Goal: Complete application form: Complete application form

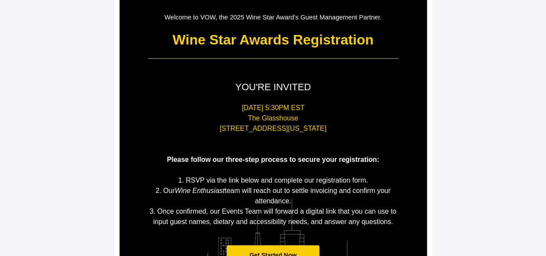
scroll to position [129, 0]
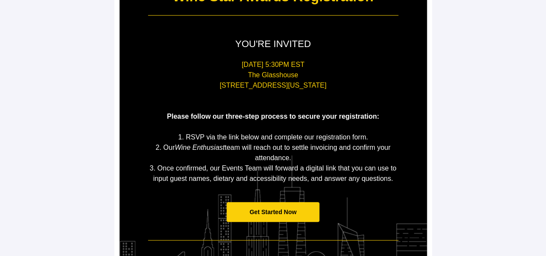
click at [306, 215] on span "Get Started Now" at bounding box center [273, 212] width 93 height 20
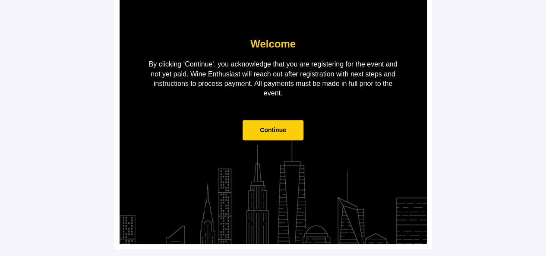
scroll to position [87, 0]
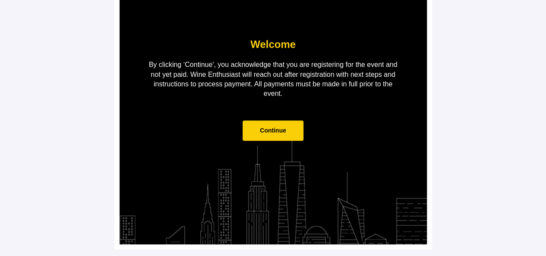
click at [249, 129] on span "Continue" at bounding box center [272, 130] width 61 height 20
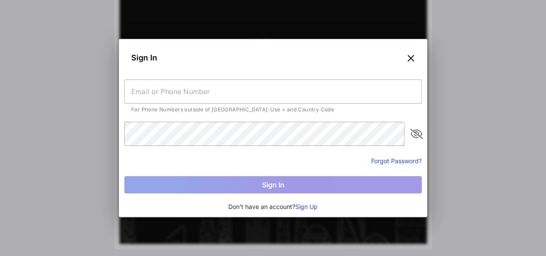
scroll to position [0, 0]
click at [249, 97] on input "text" at bounding box center [272, 91] width 297 height 24
click at [306, 208] on button "Sign Up" at bounding box center [306, 206] width 22 height 9
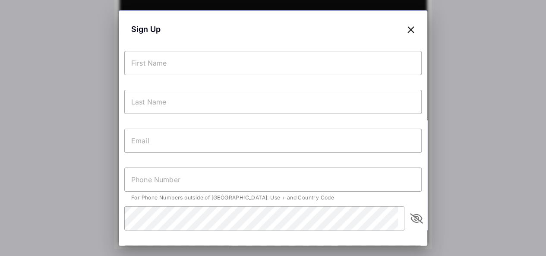
click at [260, 44] on div "Sign Up For Phone Numbers outside of [GEOGRAPHIC_DATA]: Use + and Country Code …" at bounding box center [273, 174] width 308 height 329
click at [265, 59] on input "text" at bounding box center [272, 63] width 297 height 24
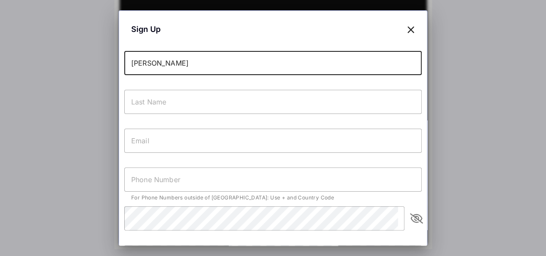
type input "[PERSON_NAME]"
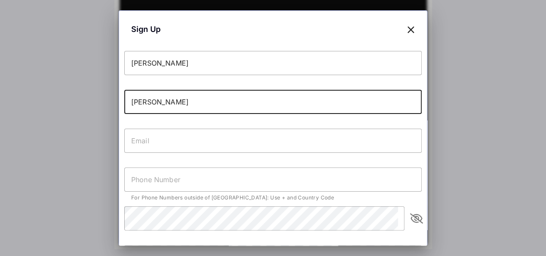
type input "[PERSON_NAME]"
click at [263, 168] on input "text" at bounding box center [272, 179] width 297 height 24
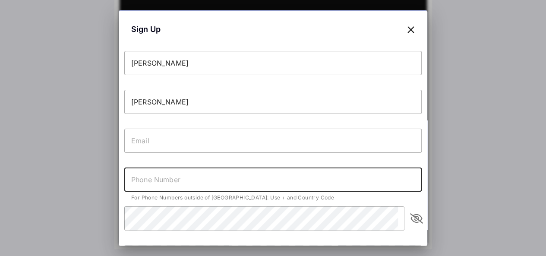
click at [263, 139] on input "text" at bounding box center [272, 141] width 297 height 24
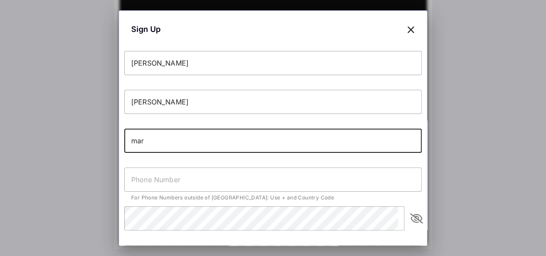
type input "mar"
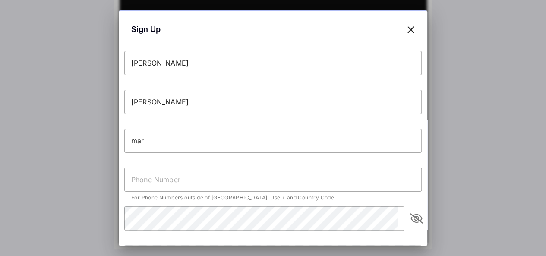
click at [407, 28] on icon at bounding box center [411, 29] width 8 height 13
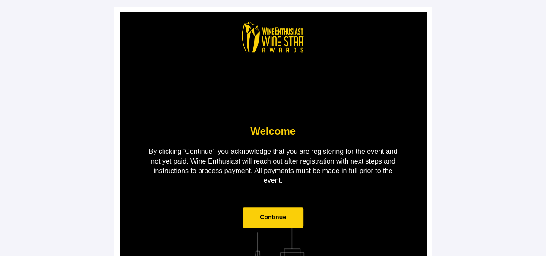
scroll to position [87, 0]
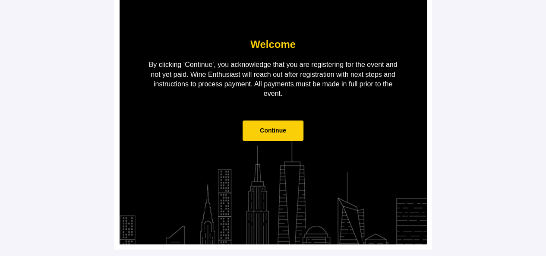
click at [291, 135] on span "Continue" at bounding box center [272, 130] width 61 height 20
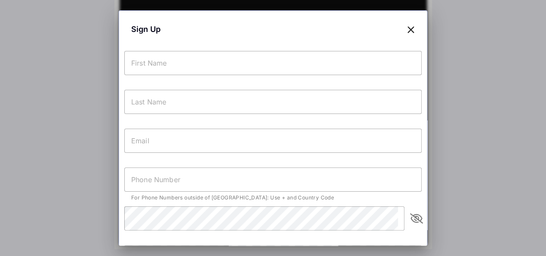
scroll to position [0, 0]
click at [249, 60] on input "text" at bounding box center [272, 63] width 297 height 24
click at [532, 113] on div at bounding box center [273, 128] width 546 height 256
click at [467, 123] on div at bounding box center [273, 128] width 546 height 256
click at [407, 23] on icon at bounding box center [411, 29] width 8 height 13
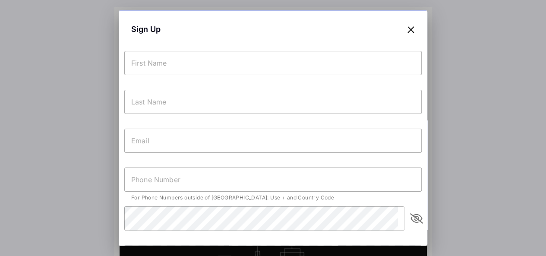
scroll to position [87, 0]
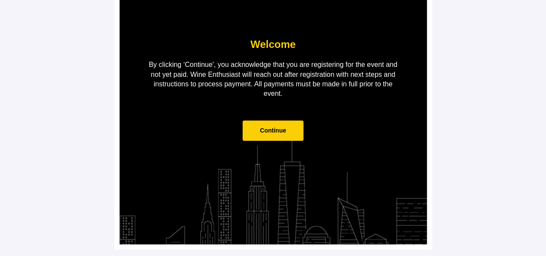
click at [294, 140] on td "Continue" at bounding box center [273, 135] width 259 height 46
click at [271, 132] on span "Continue" at bounding box center [273, 130] width 26 height 7
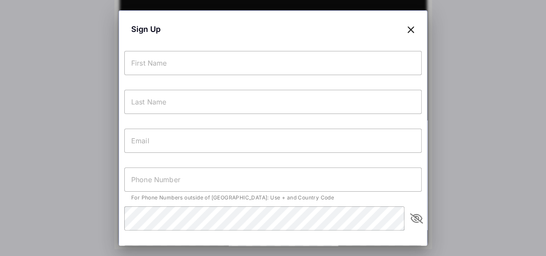
scroll to position [0, 0]
click at [266, 69] on input "text" at bounding box center [272, 63] width 297 height 24
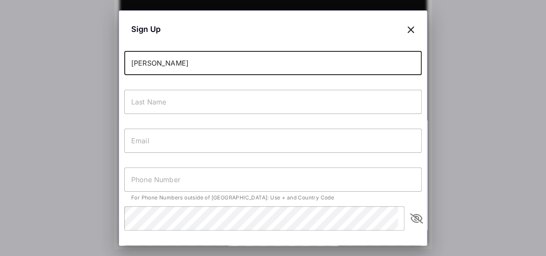
type input "[PERSON_NAME]"
click at [249, 104] on input "text" at bounding box center [272, 102] width 297 height 24
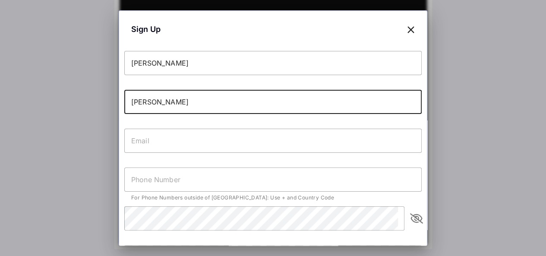
type input "[PERSON_NAME]"
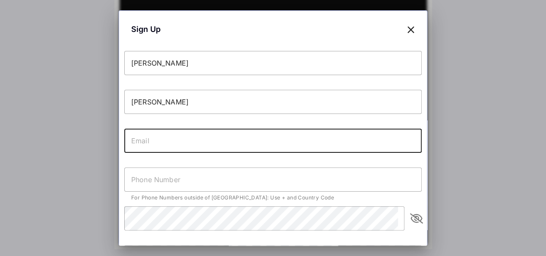
paste input "[PERSON_NAME][EMAIL_ADDRESS][PERSON_NAME][DOMAIN_NAME]"
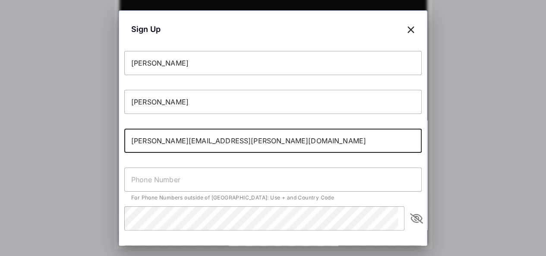
type input "[PERSON_NAME][EMAIL_ADDRESS][PERSON_NAME][DOMAIN_NAME]"
click at [228, 180] on input "text" at bounding box center [272, 179] width 297 height 24
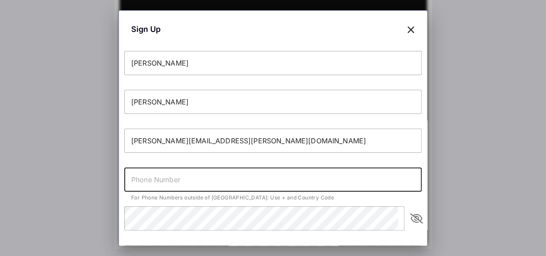
paste input "[PHONE_NUMBER]"
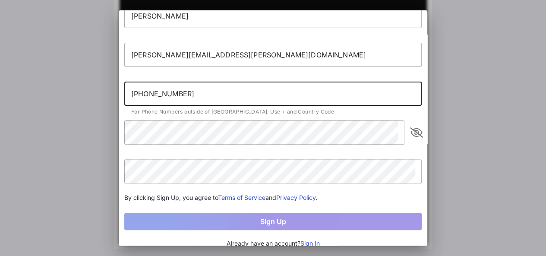
scroll to position [86, 0]
type input "[PHONE_NUMBER]"
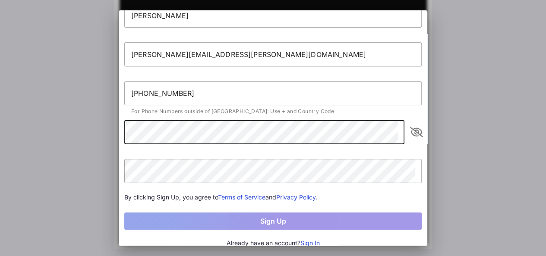
click at [411, 129] on icon "appended action" at bounding box center [416, 132] width 10 height 10
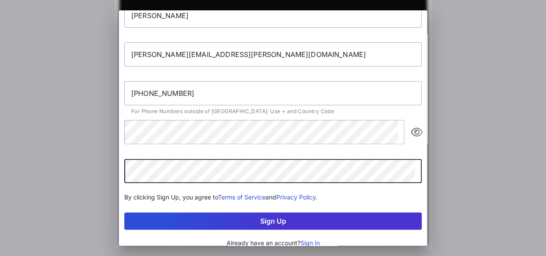
click at [316, 212] on button "Sign Up" at bounding box center [272, 220] width 297 height 17
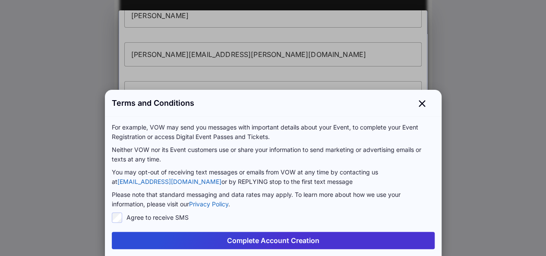
scroll to position [35, 0]
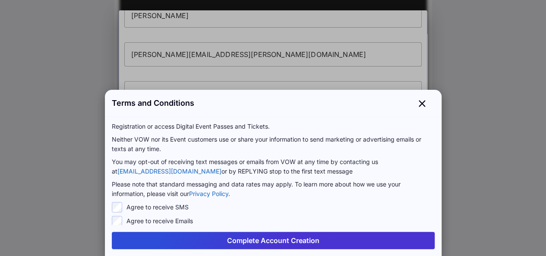
click at [126, 204] on label "Agree to receive SMS" at bounding box center [157, 207] width 62 height 9
click at [187, 235] on button "Complete Account Creation" at bounding box center [273, 240] width 323 height 17
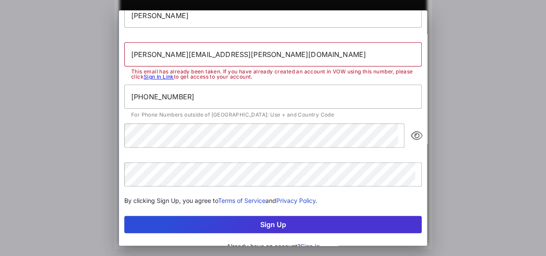
click at [489, 79] on div at bounding box center [273, 128] width 546 height 256
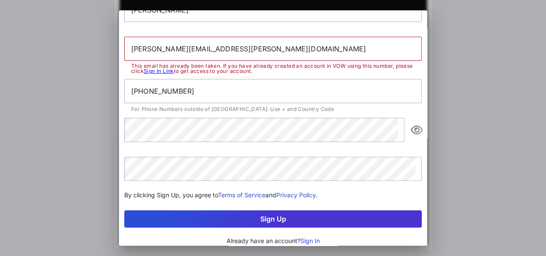
scroll to position [97, 0]
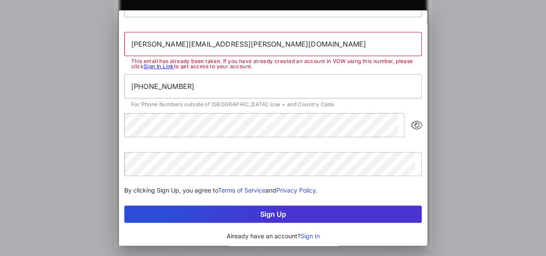
click at [511, 93] on div at bounding box center [273, 128] width 546 height 256
click at [73, 75] on div at bounding box center [273, 128] width 546 height 256
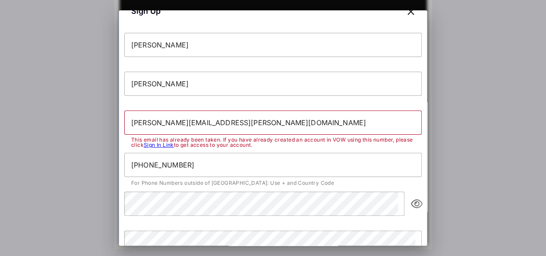
scroll to position [0, 0]
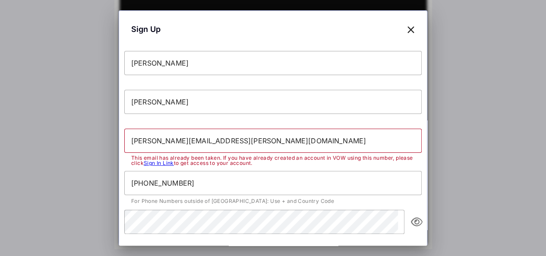
click at [407, 33] on icon at bounding box center [411, 29] width 8 height 13
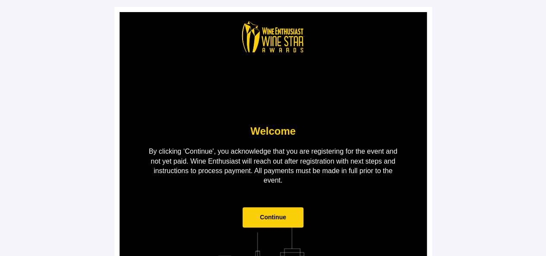
scroll to position [87, 0]
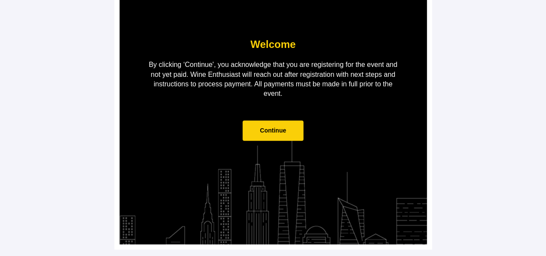
click at [290, 119] on td "Continue" at bounding box center [273, 135] width 259 height 46
click at [293, 126] on span "Continue" at bounding box center [272, 130] width 61 height 20
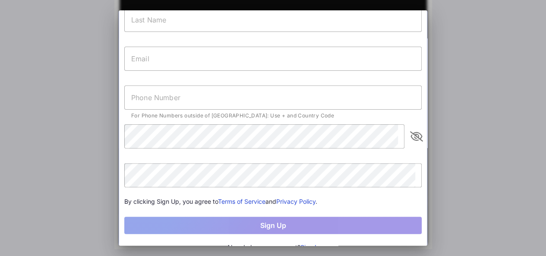
scroll to position [93, 0]
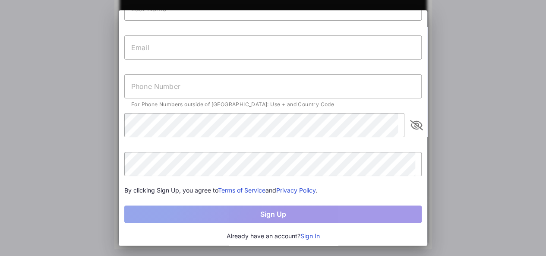
click at [308, 239] on button "Sign In" at bounding box center [309, 235] width 19 height 9
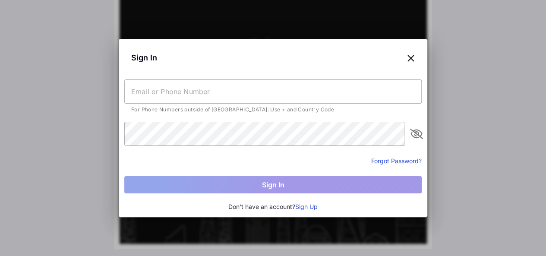
scroll to position [0, 0]
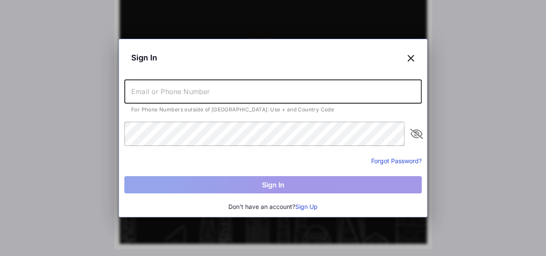
click at [197, 87] on input "text" at bounding box center [272, 91] width 297 height 24
paste input "[PHONE_NUMBER]"
type input "[PHONE_NUMBER]"
drag, startPoint x: 198, startPoint y: 91, endPoint x: 74, endPoint y: 86, distance: 123.9
click at [74, 86] on div "Sign In [PHONE_NUMBER] For Phone Numbers outside of [GEOGRAPHIC_DATA]: Use + an…" at bounding box center [273, 128] width 546 height 256
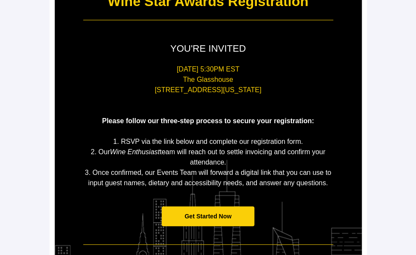
click at [229, 213] on span "Get Started Now" at bounding box center [208, 216] width 47 height 7
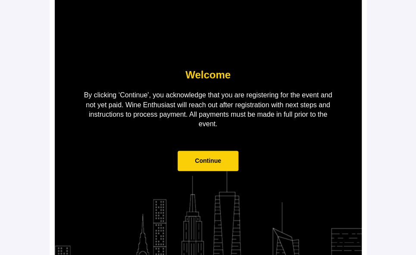
scroll to position [87, 0]
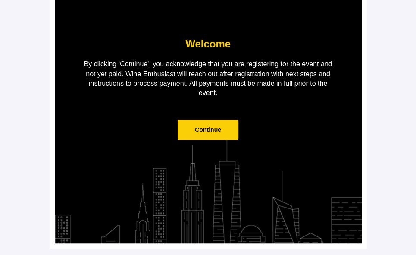
click at [206, 125] on span "Continue" at bounding box center [208, 130] width 61 height 20
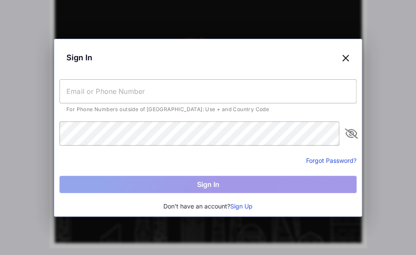
scroll to position [0, 0]
click at [216, 94] on input "text" at bounding box center [208, 91] width 297 height 24
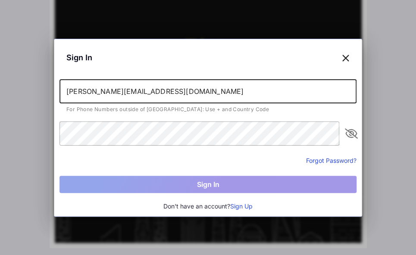
type input "[PERSON_NAME][EMAIL_ADDRESS][DOMAIN_NAME]"
click at [242, 206] on button "Sign Up" at bounding box center [241, 206] width 22 height 9
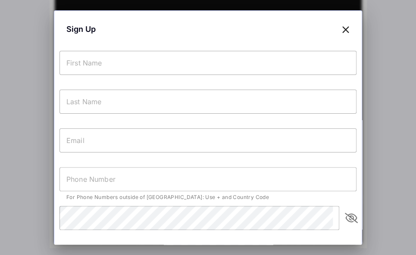
click at [212, 146] on input "text" at bounding box center [208, 141] width 297 height 24
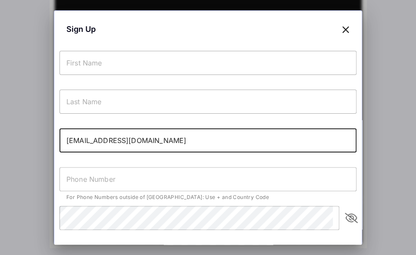
scroll to position [94, 0]
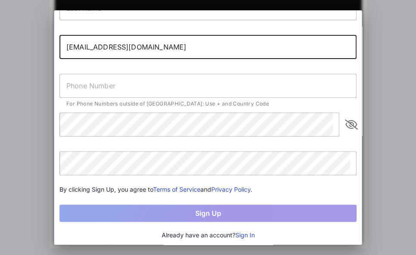
type input "[EMAIL_ADDRESS][DOMAIN_NAME]"
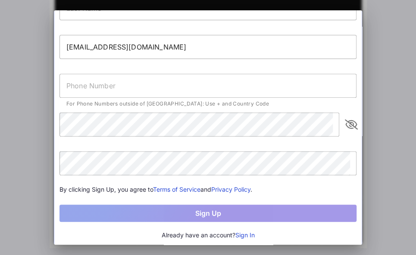
click at [214, 88] on input "text" at bounding box center [208, 86] width 297 height 24
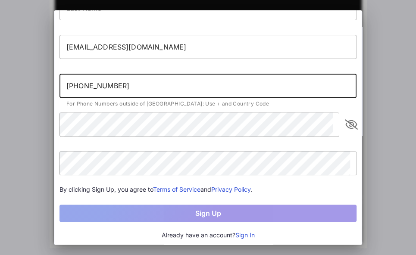
type input "+598 97380601"
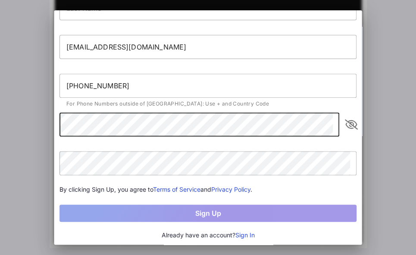
scroll to position [0, 0]
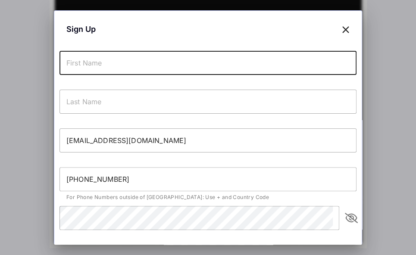
click at [168, 66] on input "text" at bounding box center [208, 63] width 297 height 24
type input "m"
type input "[PERSON_NAME]"
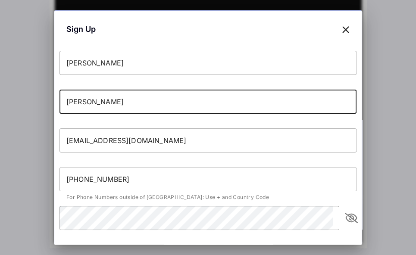
type input "[PERSON_NAME]"
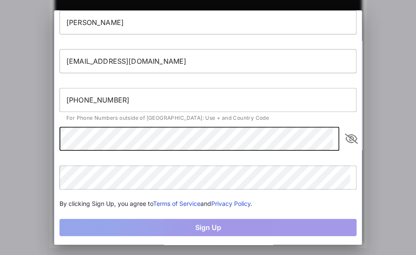
scroll to position [94, 0]
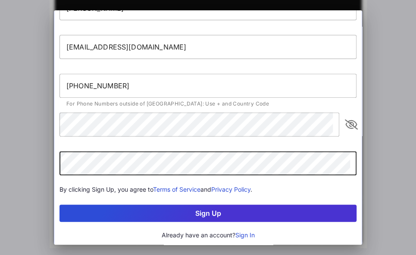
click at [167, 210] on button "Sign Up" at bounding box center [208, 213] width 297 height 17
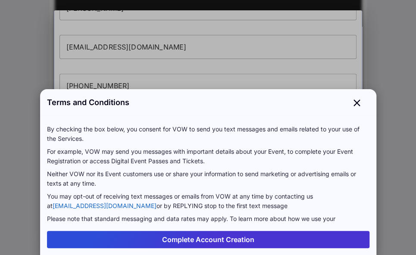
scroll to position [36, 0]
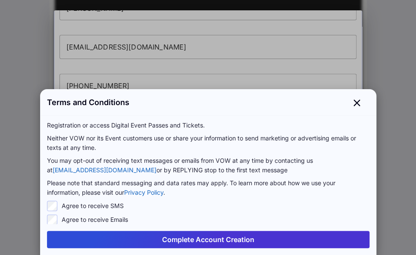
click at [80, 202] on label "Agree to receive SMS" at bounding box center [93, 206] width 62 height 9
click at [82, 219] on label "Agree to receive Emails" at bounding box center [95, 220] width 66 height 9
click at [140, 244] on button "Complete Account Creation" at bounding box center [208, 239] width 323 height 17
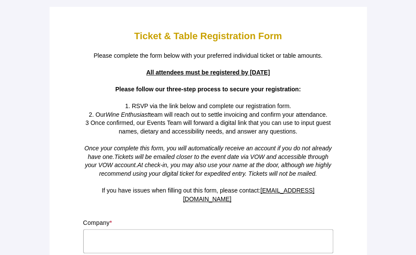
click at [154, 110] on p "1. RSVP via the link below and complete our registration form." at bounding box center [208, 106] width 250 height 9
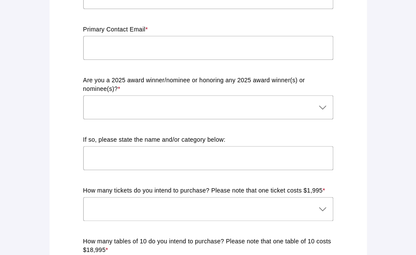
scroll to position [339, 0]
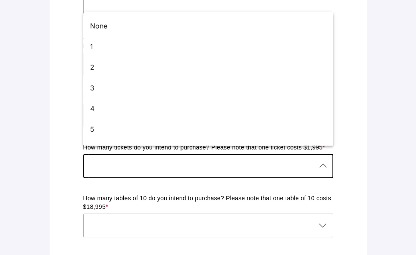
click at [239, 157] on div at bounding box center [199, 166] width 233 height 24
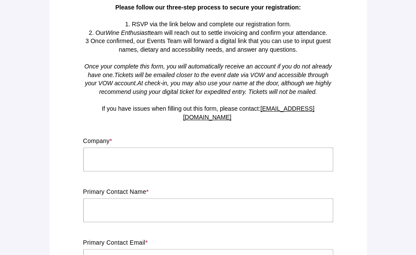
scroll to position [80, 0]
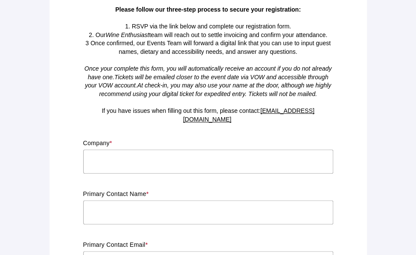
click at [252, 153] on input "text" at bounding box center [208, 162] width 250 height 24
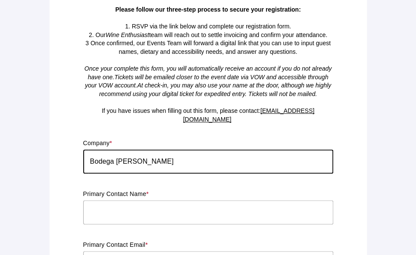
type input "Bodega Garzón"
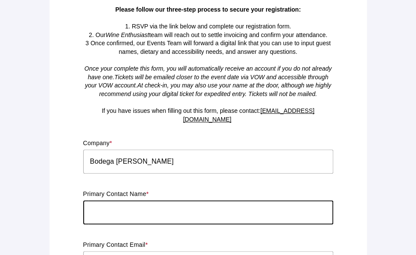
click at [222, 201] on input "text" at bounding box center [208, 213] width 250 height 24
type input "C"
paste input "Christian Wylie"
type input "Christian Wylie"
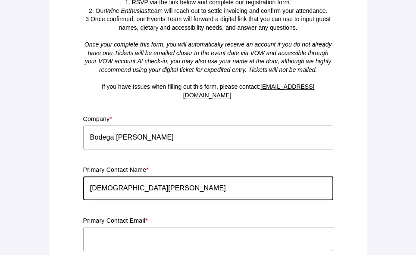
scroll to position [166, 0]
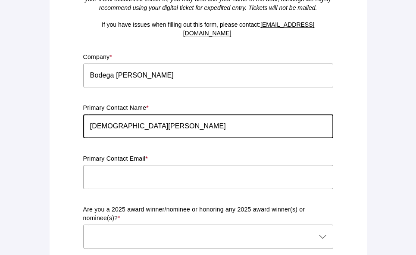
click at [164, 172] on input "text" at bounding box center [208, 177] width 250 height 24
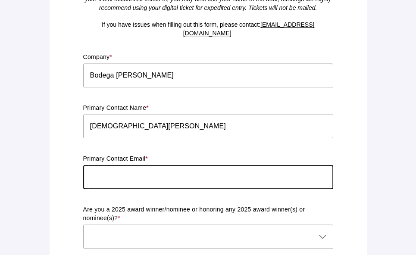
paste input "+598 4224 1759"
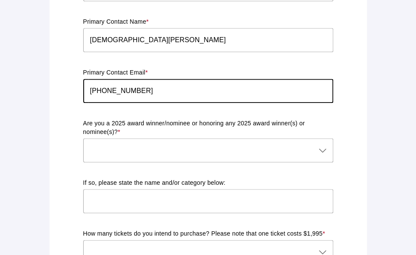
scroll to position [209, 0]
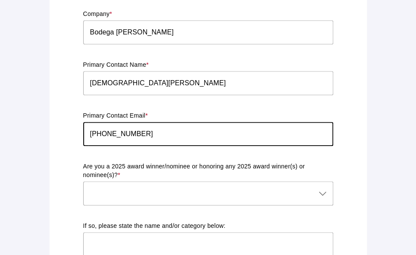
drag, startPoint x: 195, startPoint y: 132, endPoint x: 53, endPoint y: 122, distance: 142.7
paste input "christian.wylie@bodegagarzon.com"
type input "christian.wylie@bodegagarzon.com"
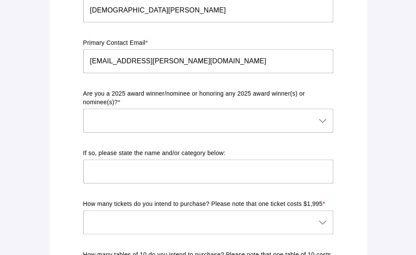
scroll to position [296, 0]
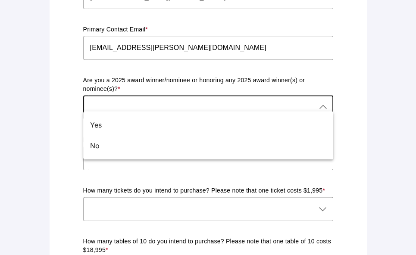
click at [216, 100] on div at bounding box center [199, 107] width 233 height 24
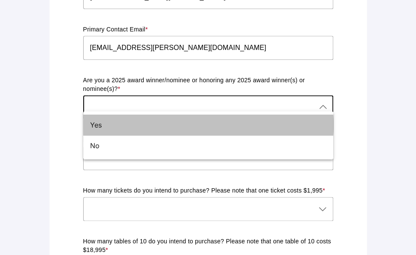
click at [203, 116] on div "Yes" at bounding box center [208, 125] width 250 height 21
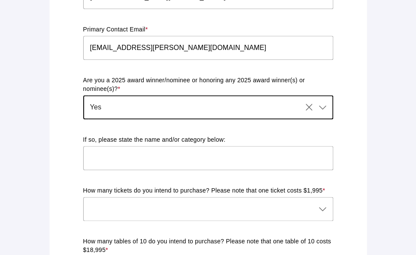
click at [207, 99] on div "Yes Yes" at bounding box center [192, 107] width 219 height 24
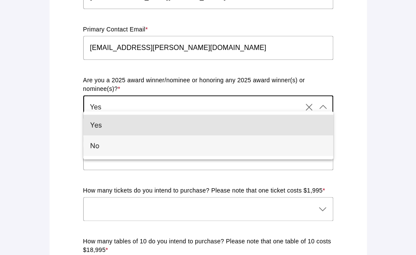
click at [201, 141] on div "No" at bounding box center [205, 146] width 230 height 10
type input "No"
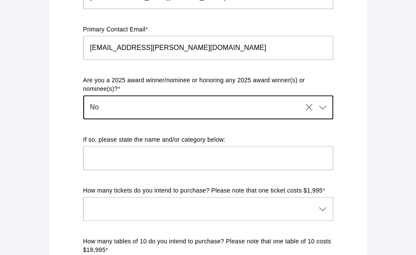
click at [201, 146] on input "text" at bounding box center [208, 158] width 250 height 24
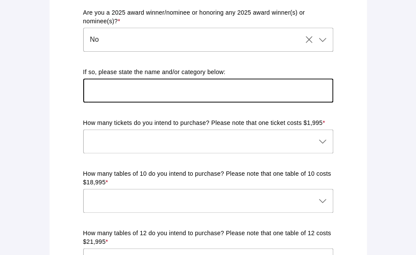
scroll to position [425, 0]
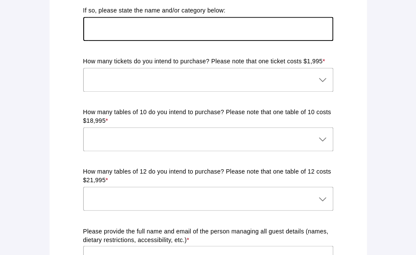
click at [232, 73] on div at bounding box center [199, 80] width 233 height 24
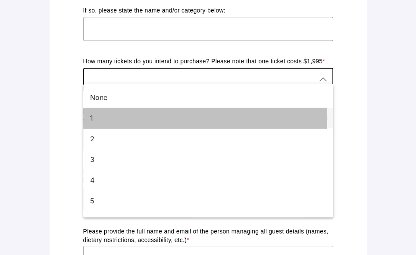
click at [178, 114] on div "1" at bounding box center [205, 118] width 230 height 10
type input "1"
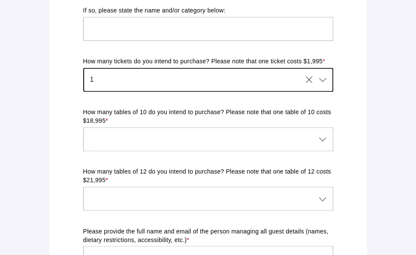
click at [218, 135] on div at bounding box center [199, 139] width 233 height 24
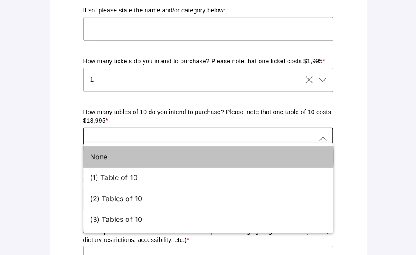
click at [199, 154] on div "None" at bounding box center [205, 157] width 230 height 10
type input "None"
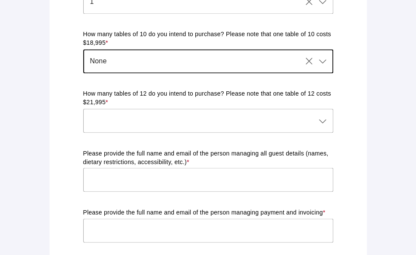
scroll to position [511, 0]
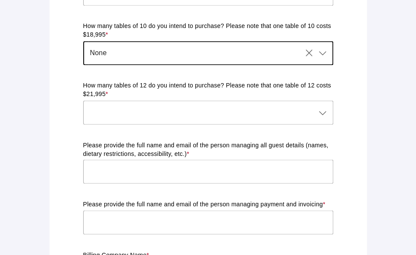
click at [166, 102] on div at bounding box center [199, 113] width 233 height 24
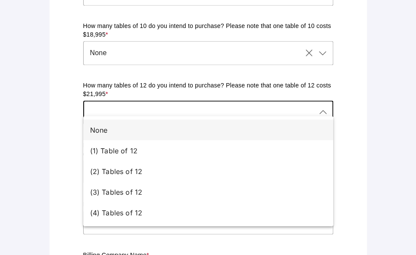
click at [162, 126] on div "None" at bounding box center [205, 130] width 230 height 10
type input "None"
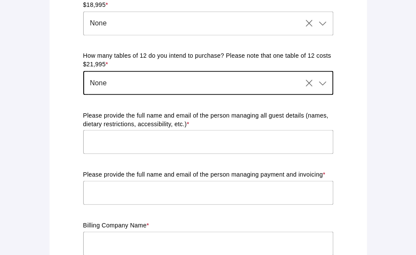
scroll to position [554, 0]
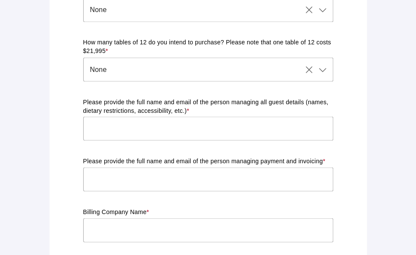
click at [168, 98] on p "Please provide the full name and email of the person managing all guest details…" at bounding box center [208, 106] width 250 height 17
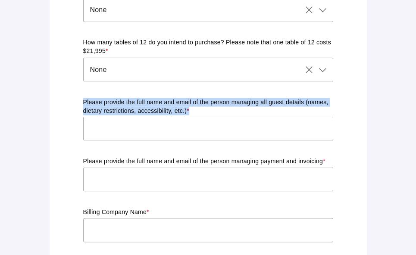
click at [168, 98] on p "Please provide the full name and email of the person managing all guest details…" at bounding box center [208, 106] width 250 height 17
copy div "Please provide the full name and email of the person managing all guest details…"
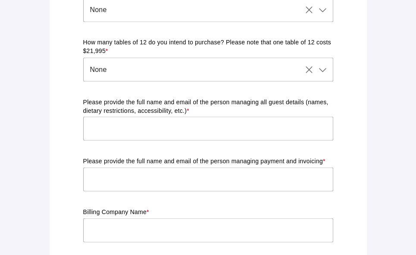
click at [195, 124] on input "text" at bounding box center [208, 128] width 250 height 24
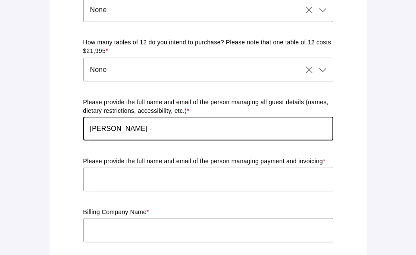
paste input "[PERSON_NAME][EMAIL_ADDRESS][PERSON_NAME][DOMAIN_NAME]"
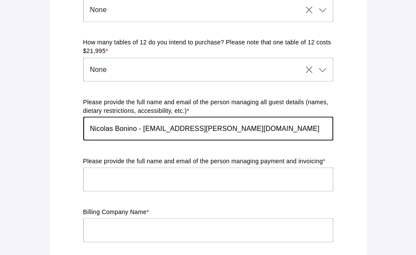
type input "Nicolas Bonino - nicolas.bonino@bodegagarzon.com"
click at [172, 172] on input "text" at bounding box center [208, 179] width 250 height 24
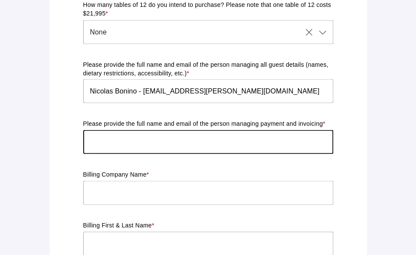
scroll to position [641, 0]
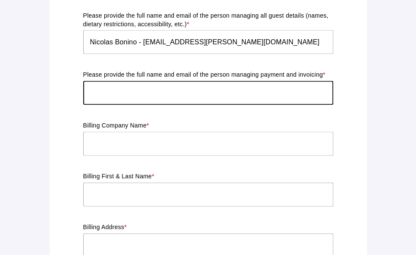
click at [222, 139] on input "text" at bounding box center [208, 144] width 250 height 24
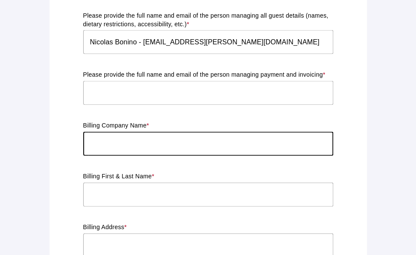
paste input "Agroland S.A."
type input "Agroland S.A."
click at [192, 190] on input "text" at bounding box center [208, 195] width 250 height 24
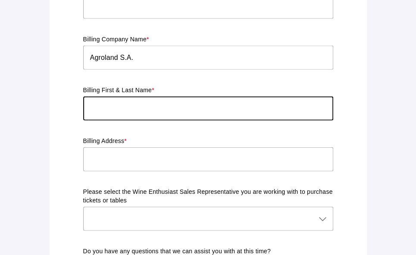
scroll to position [770, 0]
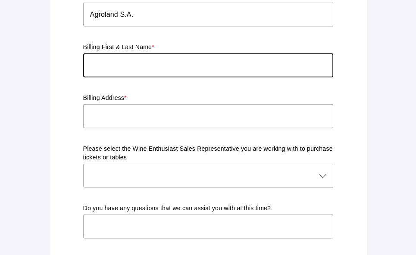
click at [186, 170] on div at bounding box center [199, 176] width 233 height 24
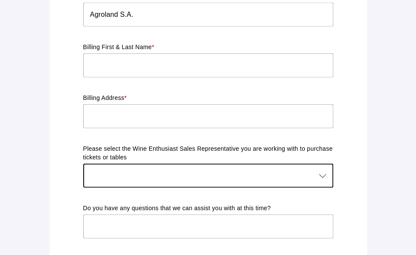
click at [186, 174] on div at bounding box center [199, 176] width 233 height 24
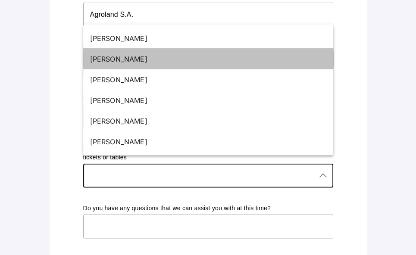
click at [185, 63] on div "Margaret Kalaher" at bounding box center [205, 59] width 230 height 10
type input "Margaret Kalaher"
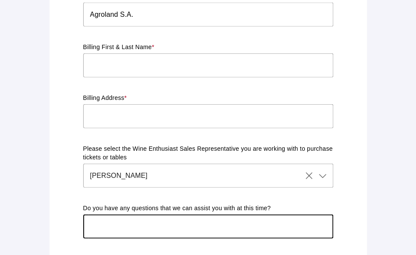
click at [188, 219] on input "text" at bounding box center [208, 227] width 250 height 24
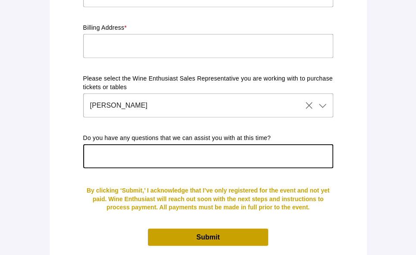
scroll to position [856, 0]
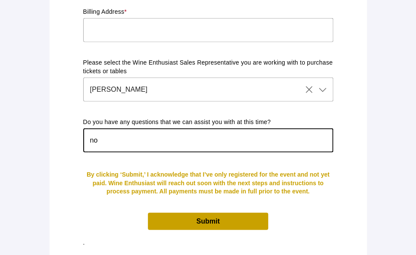
type input "n"
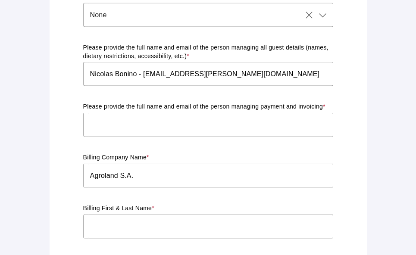
scroll to position [641, 0]
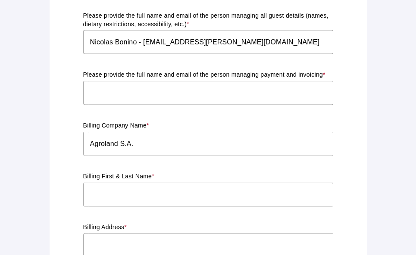
type input "NO"
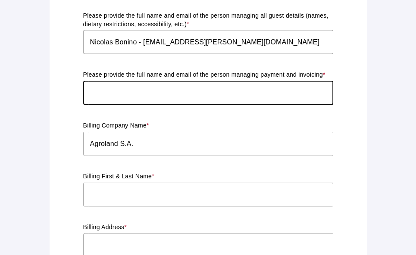
click at [242, 88] on input "text" at bounding box center [208, 93] width 250 height 24
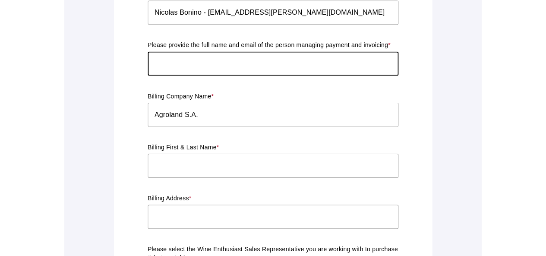
scroll to position [684, 0]
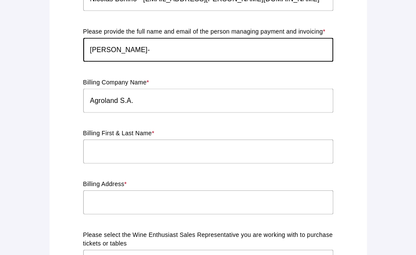
paste input "maria.marchesano@bodegagarzon.com"
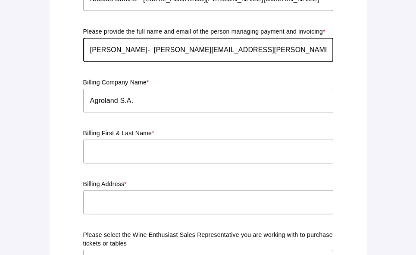
type input "María Marchesano- maria.marchesano@bodegagarzon.com"
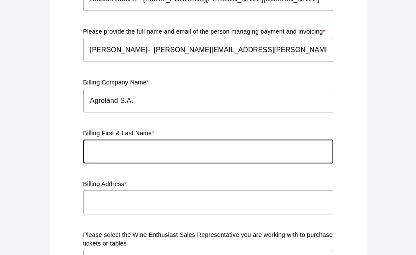
click at [179, 148] on input "text" at bounding box center [208, 152] width 250 height 24
type input "B"
click at [142, 94] on input "Agroland S.A." at bounding box center [208, 101] width 250 height 24
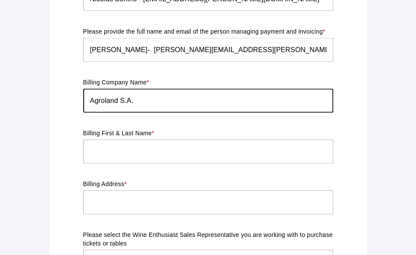
click at [142, 94] on input "Agroland S.A." at bounding box center [208, 101] width 250 height 24
click at [169, 143] on input "text" at bounding box center [208, 152] width 250 height 24
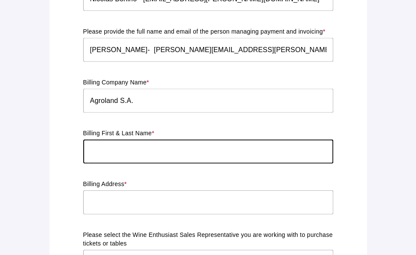
paste input "Agroland S.A."
type input "Agroland S.A."
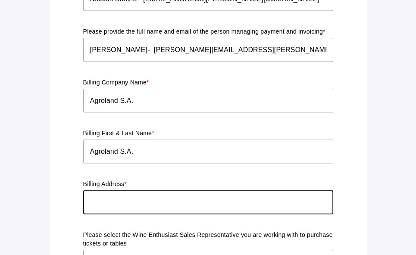
click at [165, 193] on input "text" at bounding box center [208, 203] width 250 height 24
type input "Potosí 1605"
click at [280, 150] on input "Agroland S.A." at bounding box center [208, 152] width 250 height 24
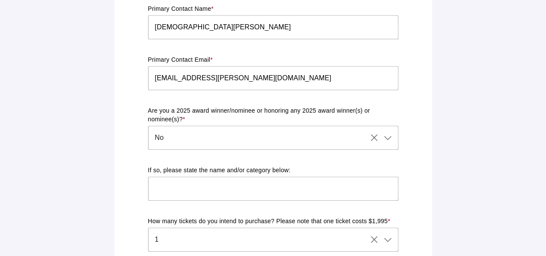
scroll to position [252, 0]
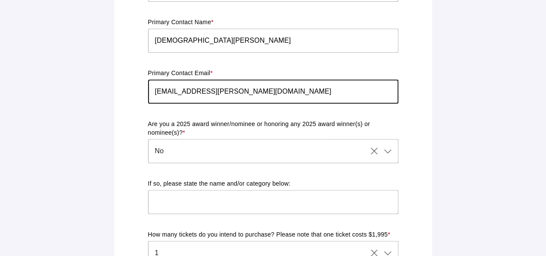
click at [282, 85] on input "christian.wylie@bodegagarzon.com" at bounding box center [273, 91] width 250 height 24
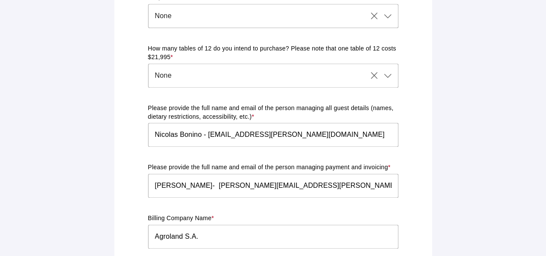
scroll to position [551, 0]
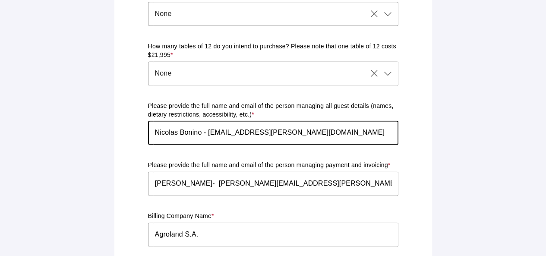
click at [334, 129] on input "Nicolas Bonino - nicolas.bonino@bodegagarzon.com" at bounding box center [273, 132] width 250 height 24
paste input "sebastian.montes@bodegagarzon.com"
type input "Nicolas Bonino - nicolas.bonino@bodegagarzon.com Sebastian Montes- sebastian.mo…"
click at [318, 148] on div "Company * Bodega Garzón Primary Contact Name * Christian Wylie Primary Contact …" at bounding box center [273, 65] width 250 height 806
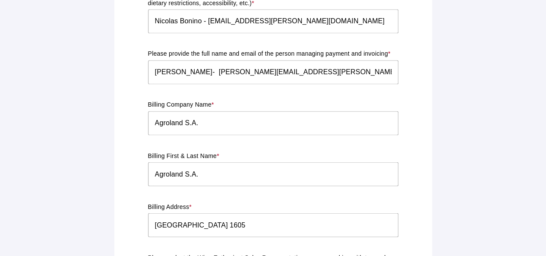
scroll to position [680, 0]
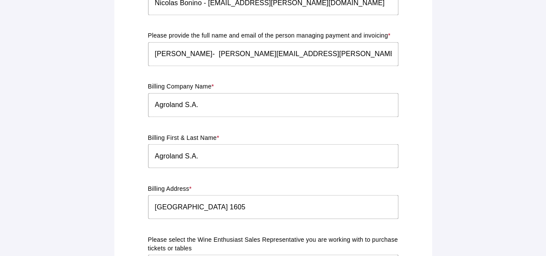
click at [210, 97] on input "Agroland S.A." at bounding box center [273, 105] width 250 height 24
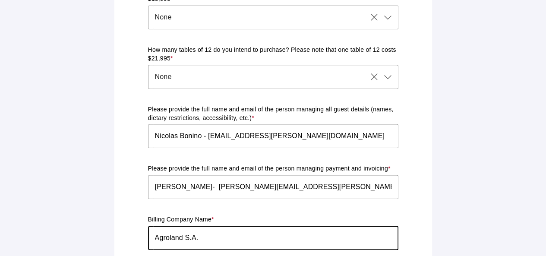
scroll to position [561, 0]
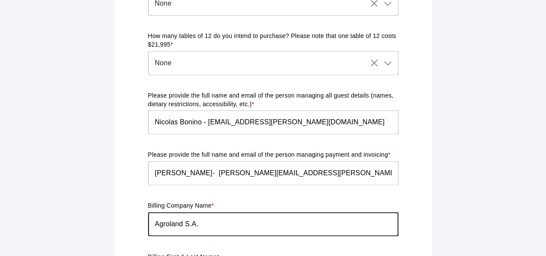
click at [368, 167] on input "María Marchesano- maria.marchesano@bodegagarzon.com" at bounding box center [273, 173] width 250 height 24
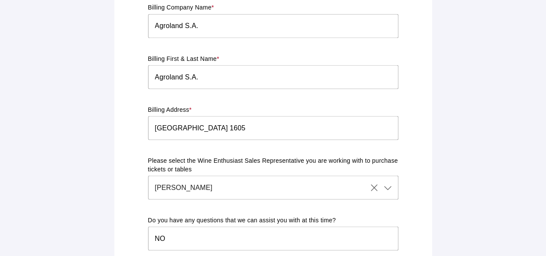
scroll to position [777, 0]
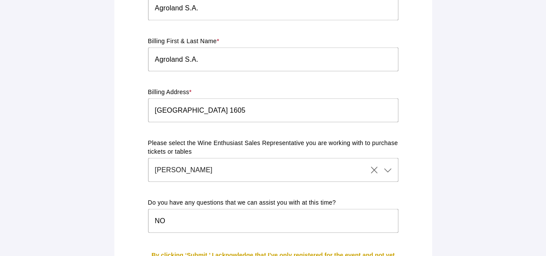
type input "María Marchesano- maria.marchesano@bodegagarzon.com - Cecilia Detomasi"
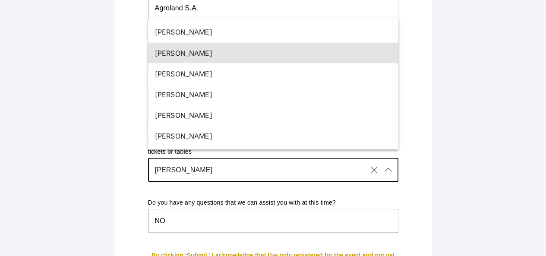
click at [198, 157] on div "Margaret Kalaher Margaret Kalaher" at bounding box center [257, 169] width 219 height 24
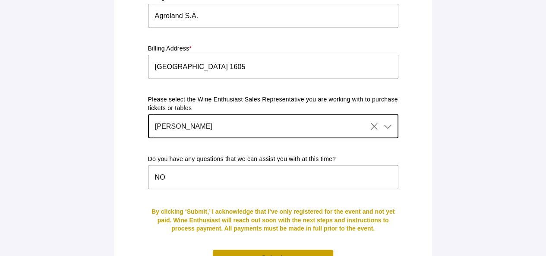
scroll to position [856, 0]
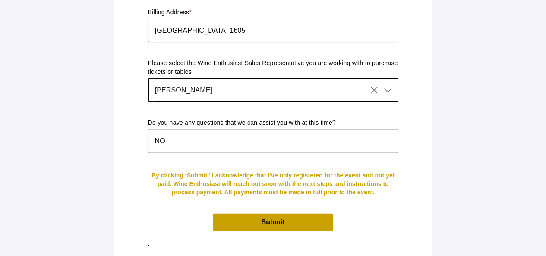
click at [258, 214] on span "Submit" at bounding box center [273, 222] width 120 height 17
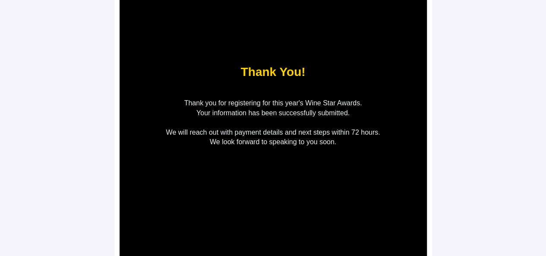
scroll to position [0, 0]
